Goal: Transaction & Acquisition: Purchase product/service

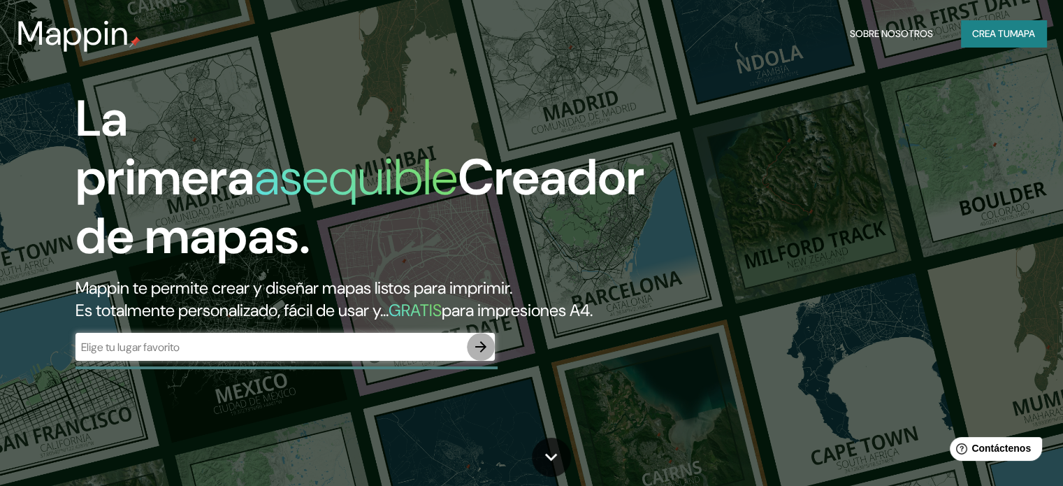
click at [473, 355] on icon "button" at bounding box center [481, 346] width 17 height 17
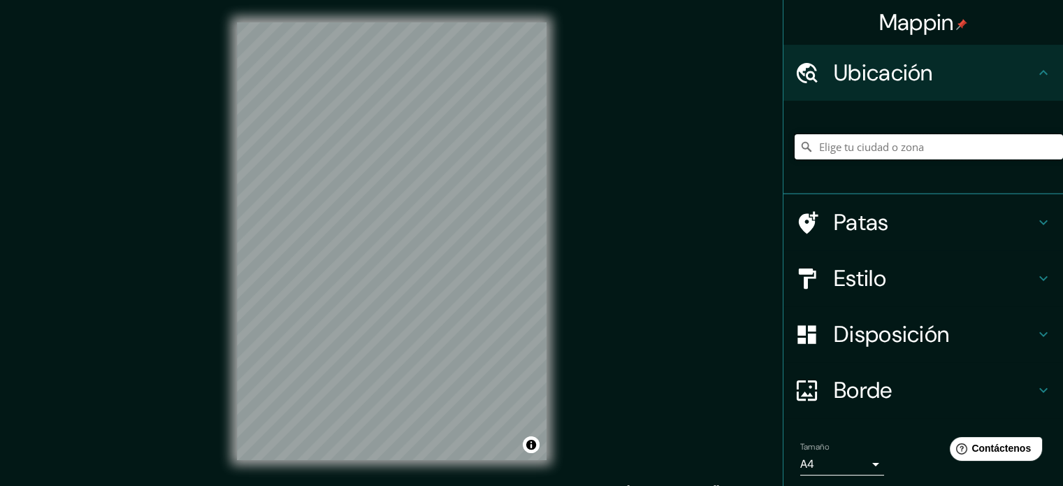
click at [842, 138] on input "Elige tu ciudad o zona" at bounding box center [929, 146] width 268 height 25
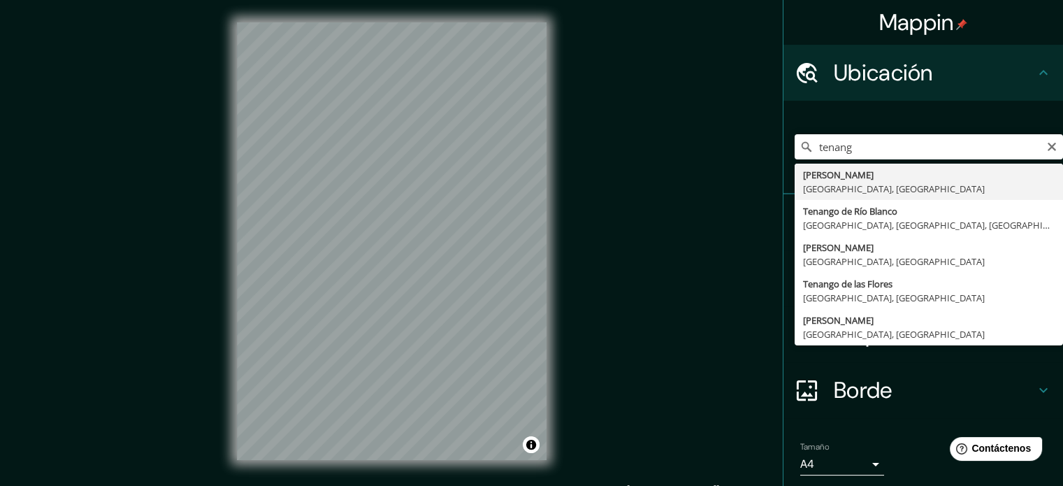
type input "[PERSON_NAME], [GEOGRAPHIC_DATA], [GEOGRAPHIC_DATA]"
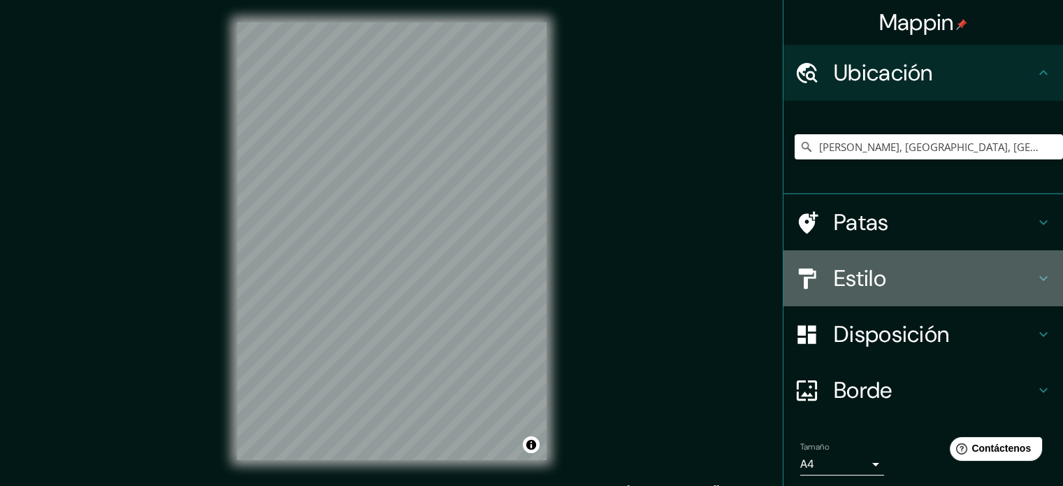
click at [888, 284] on h4 "Estilo" at bounding box center [934, 278] width 201 height 28
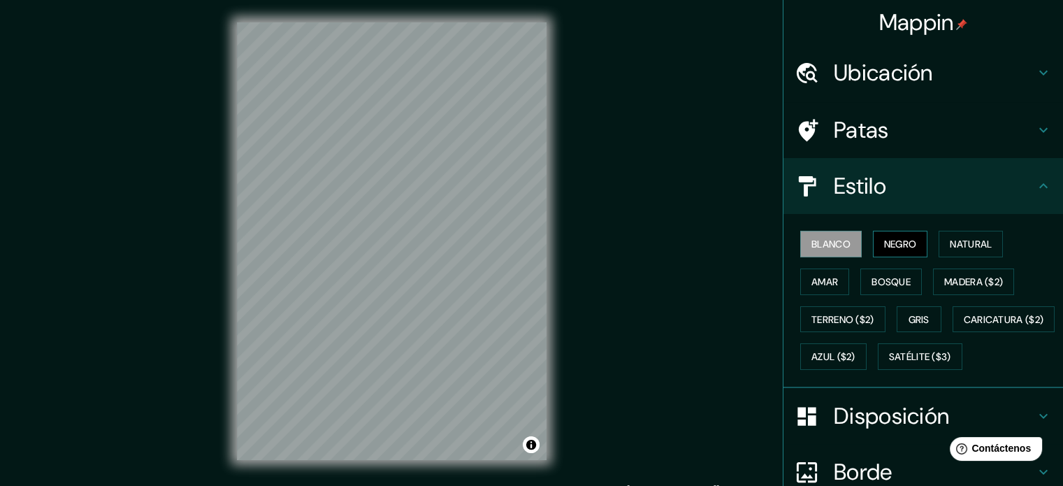
click at [906, 243] on font "Negro" at bounding box center [900, 244] width 33 height 13
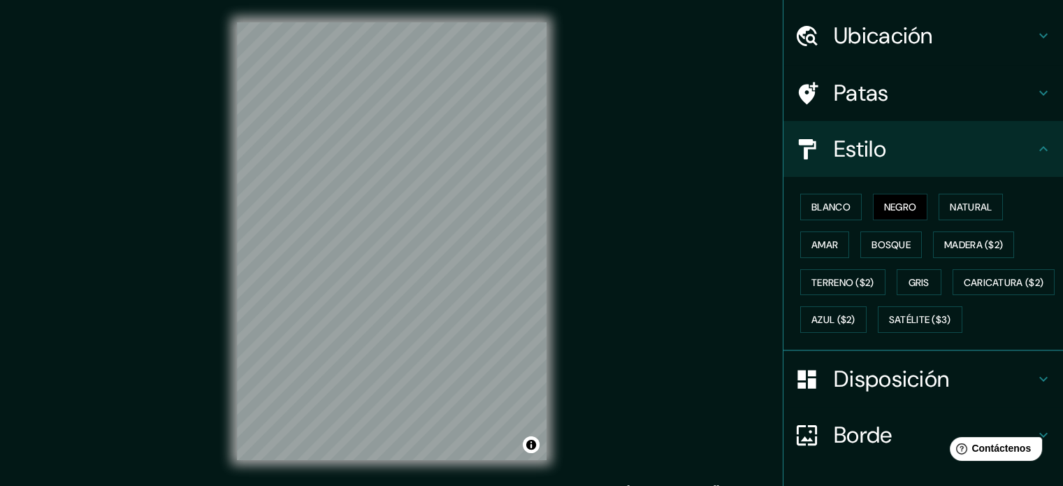
scroll to position [140, 0]
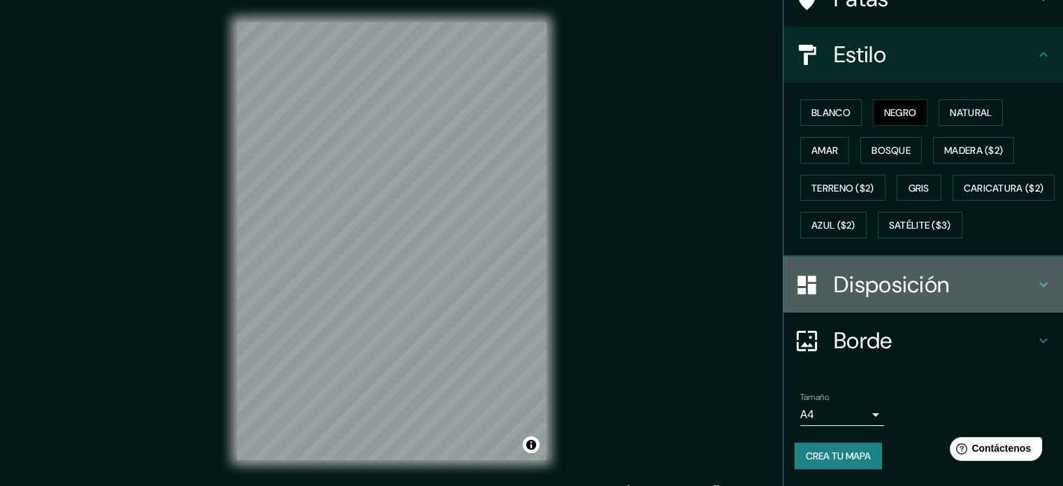
click at [898, 299] on font "Disposición" at bounding box center [891, 284] width 115 height 29
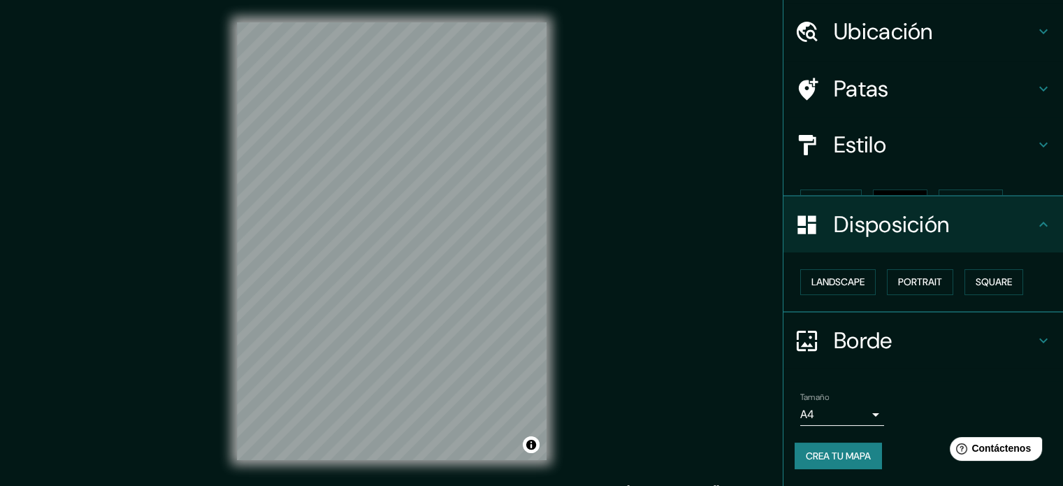
scroll to position [17, 0]
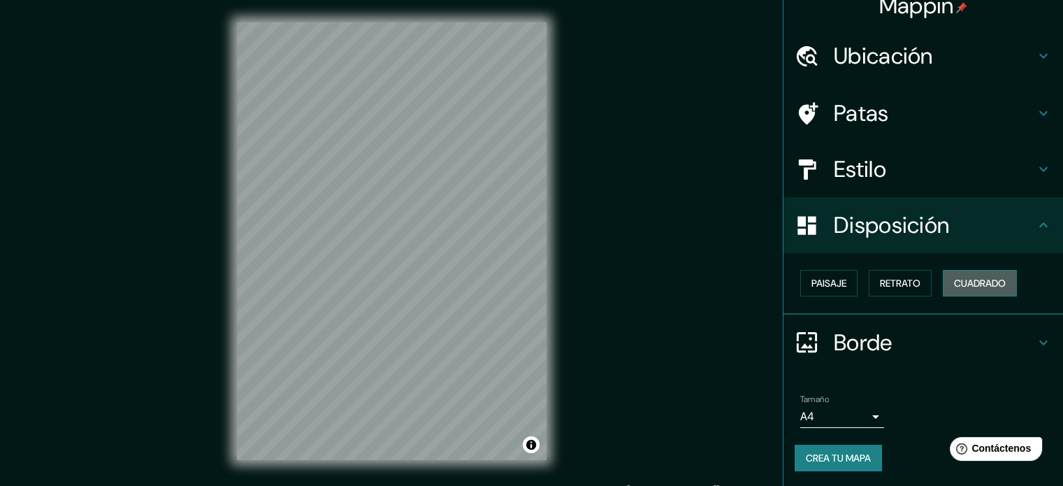
click at [963, 287] on font "Cuadrado" at bounding box center [980, 283] width 52 height 13
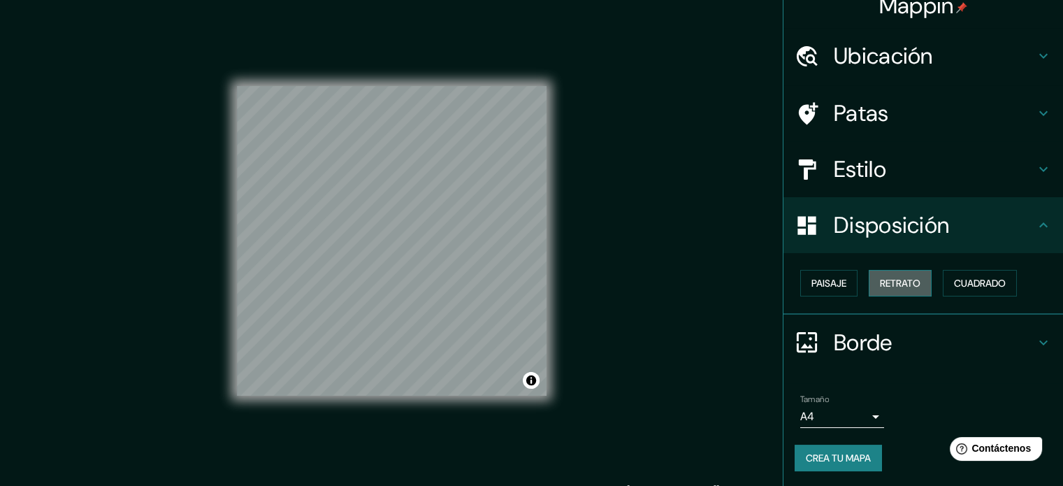
click at [911, 289] on font "Retrato" at bounding box center [900, 283] width 41 height 18
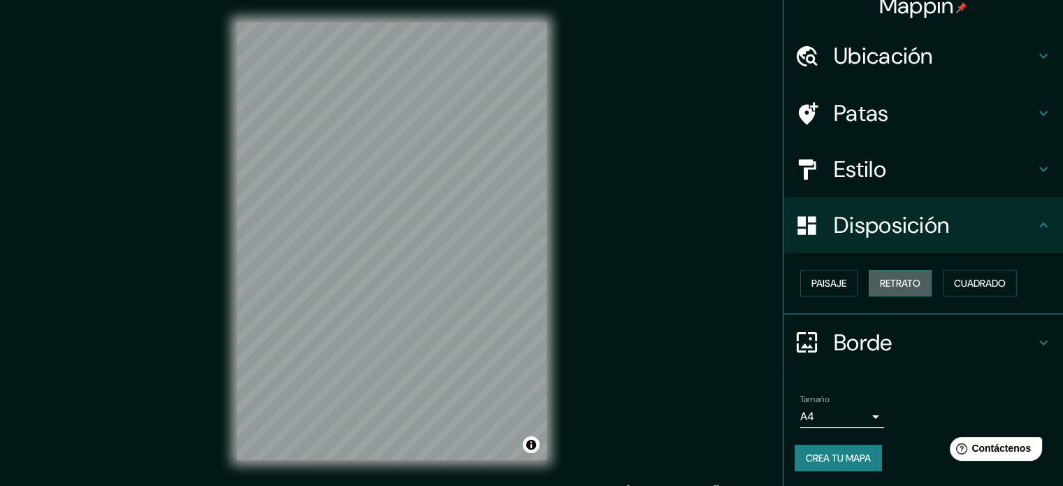
drag, startPoint x: 898, startPoint y: 278, endPoint x: 891, endPoint y: 292, distance: 15.3
click at [898, 278] on font "Retrato" at bounding box center [900, 283] width 41 height 13
click at [835, 457] on font "Crea tu mapa" at bounding box center [838, 458] width 65 height 13
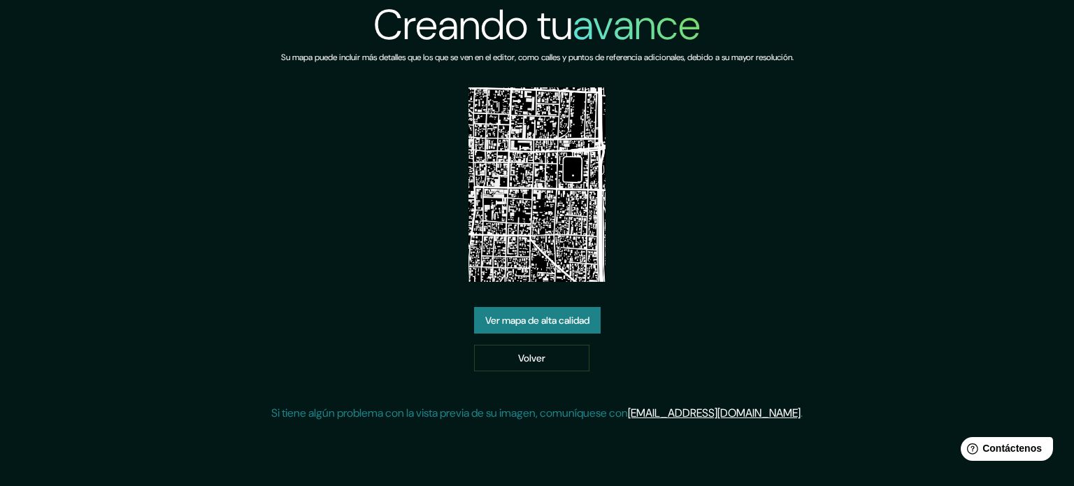
click at [503, 198] on img at bounding box center [537, 184] width 138 height 194
click at [565, 321] on font "Ver mapa de alta calidad" at bounding box center [537, 320] width 104 height 13
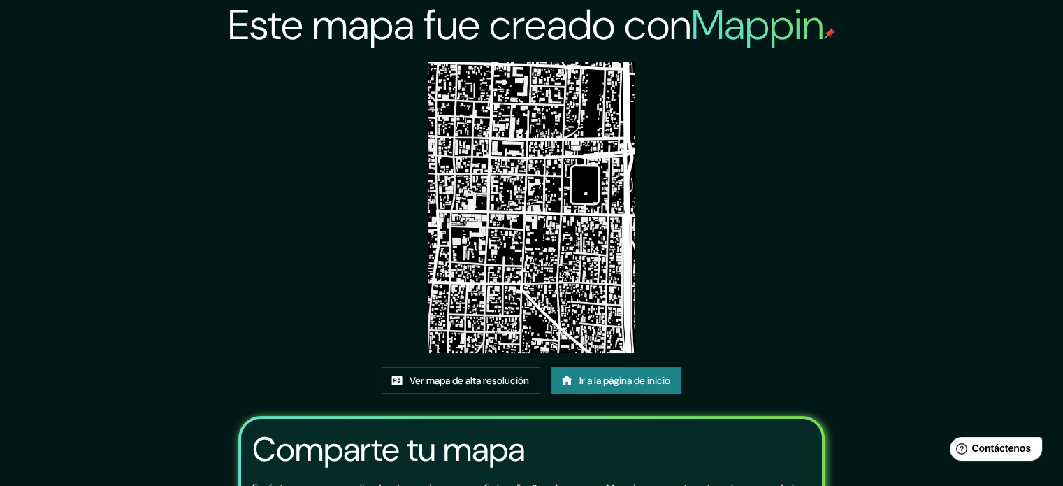
click at [522, 223] on img at bounding box center [531, 207] width 206 height 291
click at [488, 374] on font "Ver mapa de alta resolución" at bounding box center [470, 380] width 120 height 13
